Goal: Transaction & Acquisition: Subscribe to service/newsletter

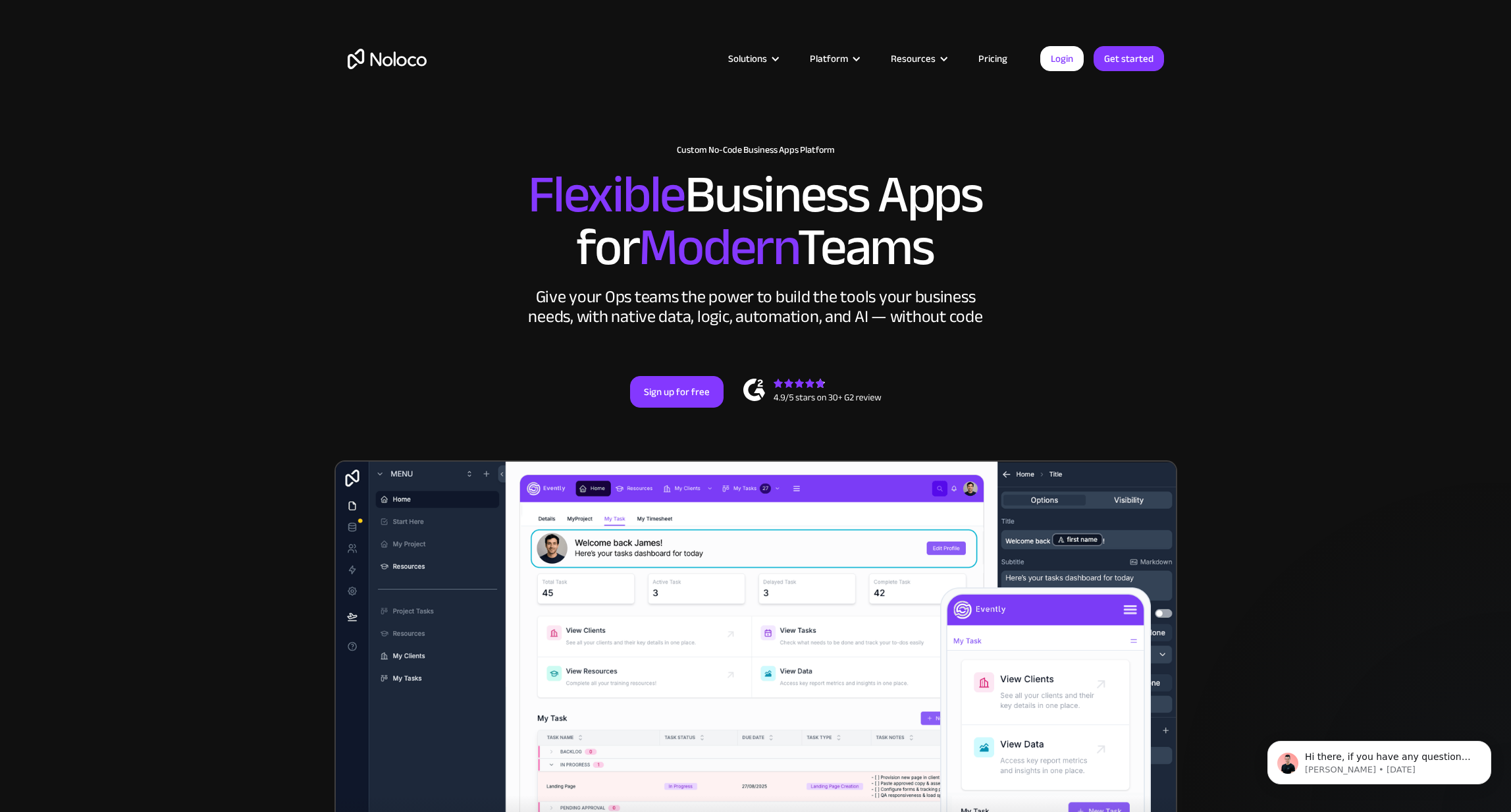
click at [992, 60] on link "Pricing" at bounding box center [993, 59] width 62 height 17
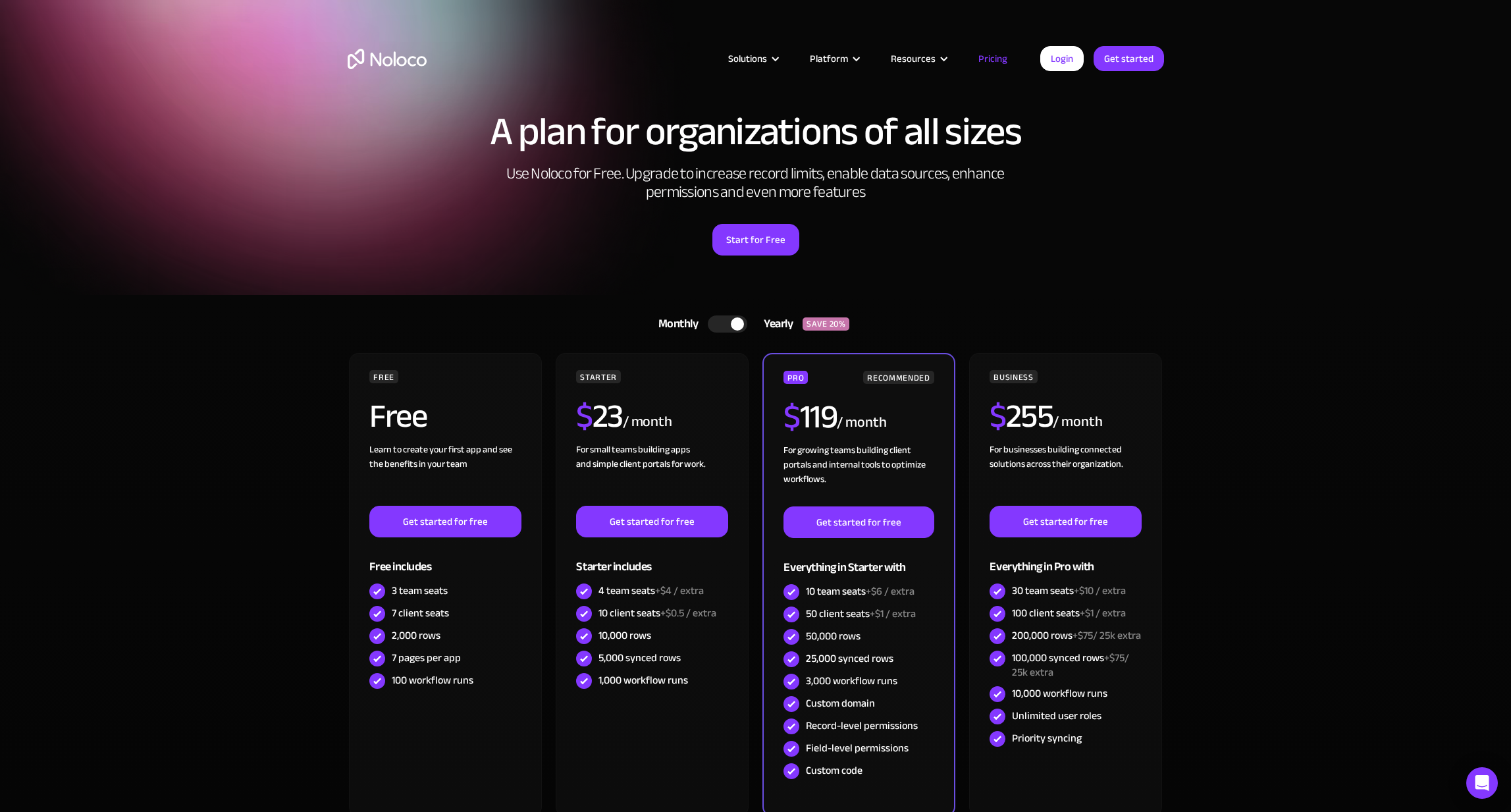
click at [694, 328] on div "Monthly" at bounding box center [675, 324] width 66 height 20
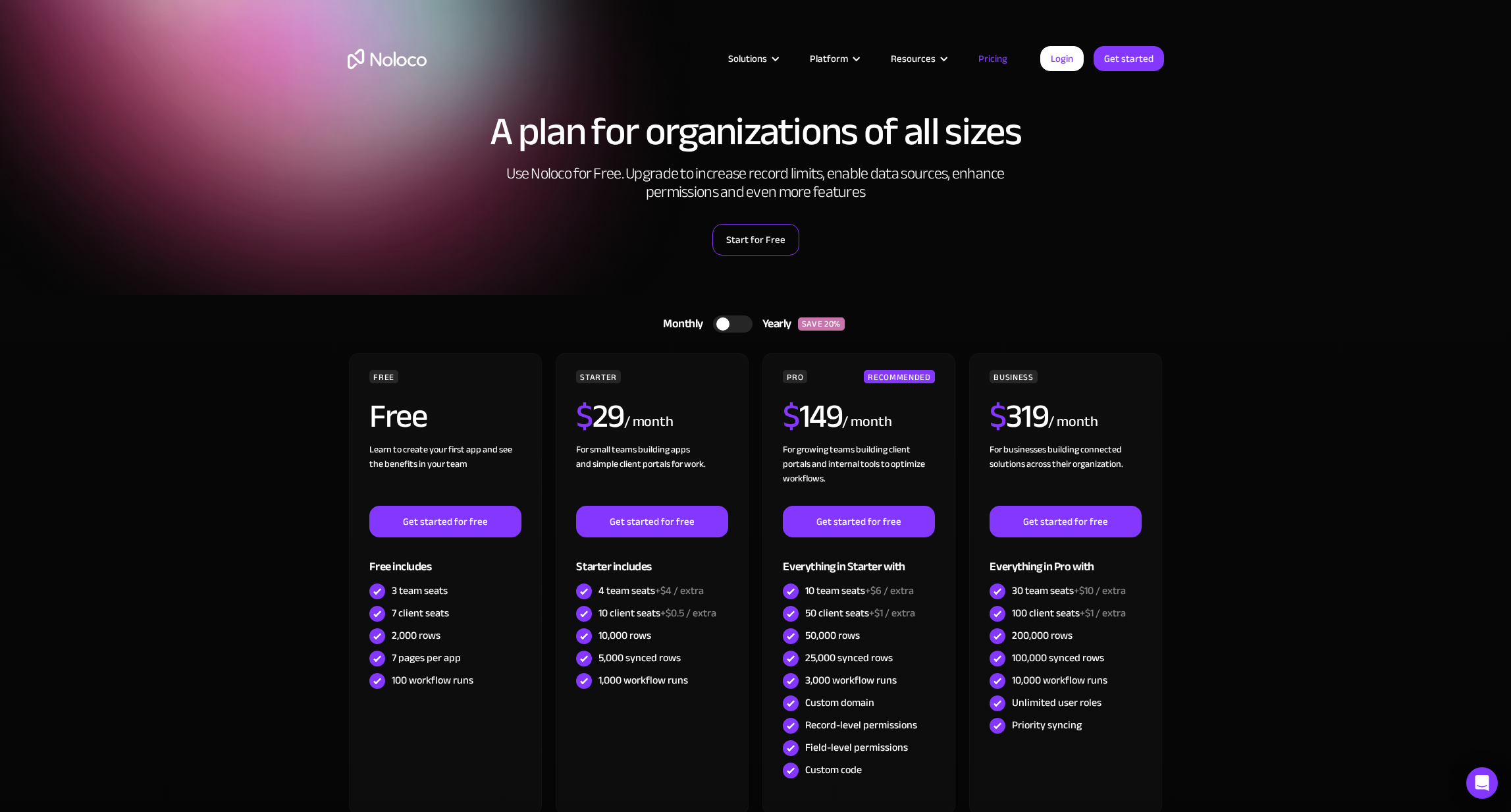
click at [742, 244] on link "Start for Free" at bounding box center [756, 239] width 87 height 31
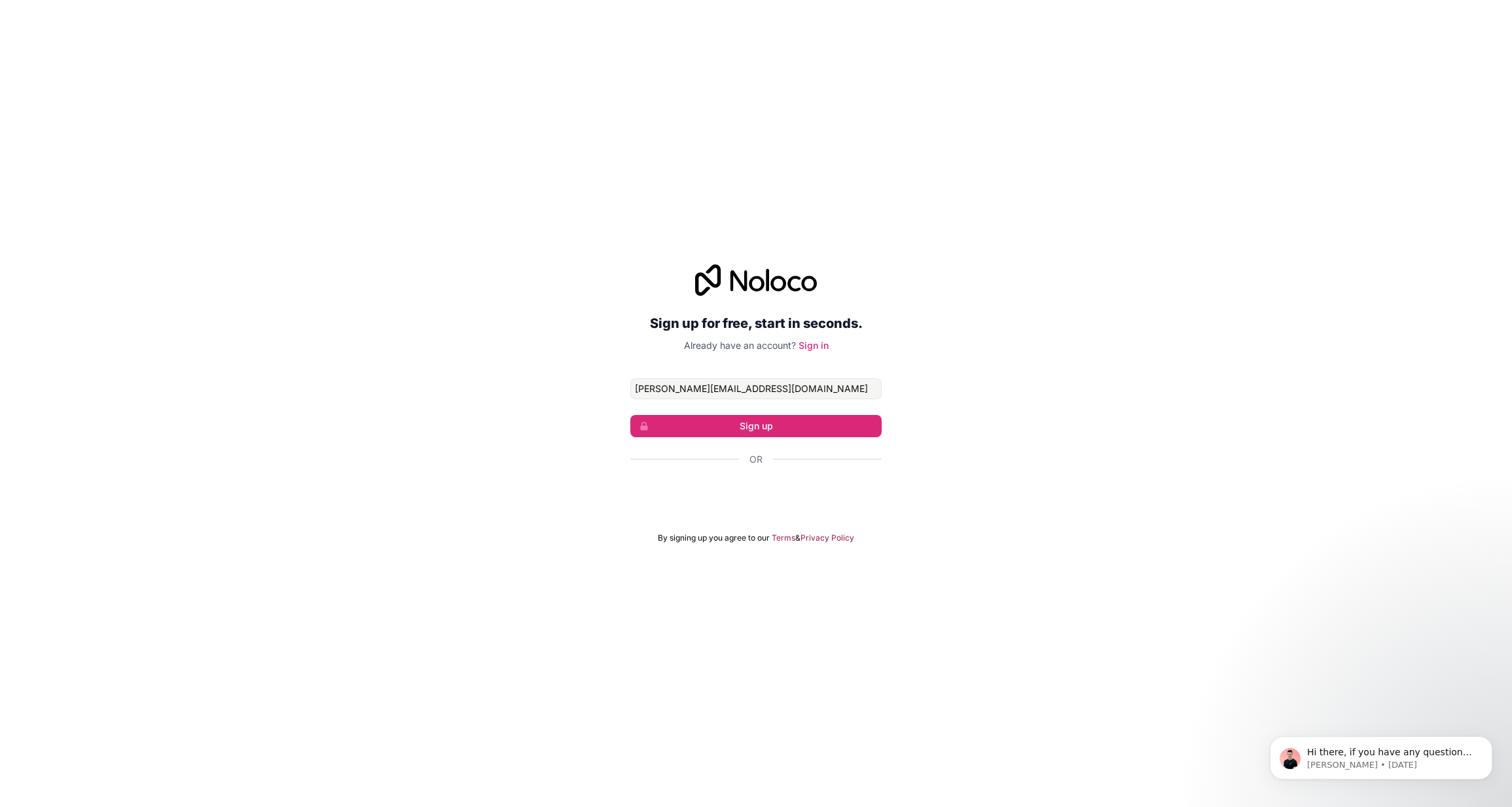
type input "charles@Photostetic.com"
